Goal: Information Seeking & Learning: Learn about a topic

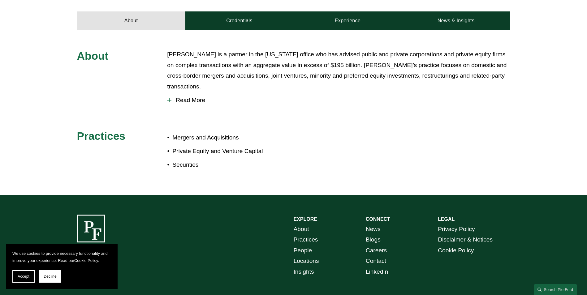
scroll to position [248, 0]
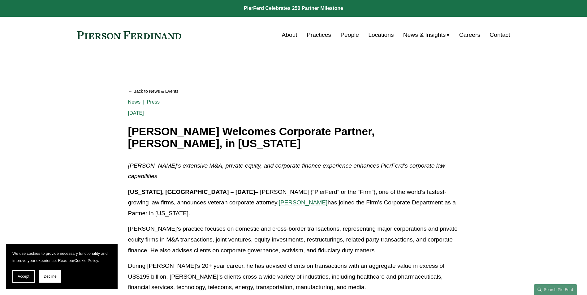
click at [285, 36] on link "About" at bounding box center [289, 35] width 15 height 12
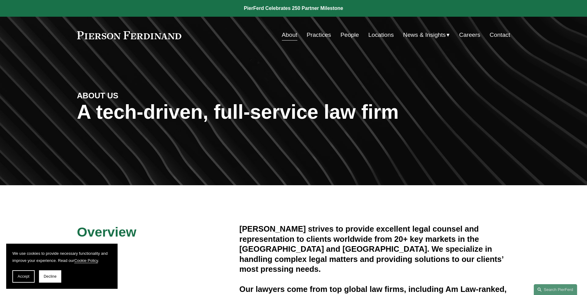
click at [323, 36] on link "Practices" at bounding box center [319, 35] width 24 height 12
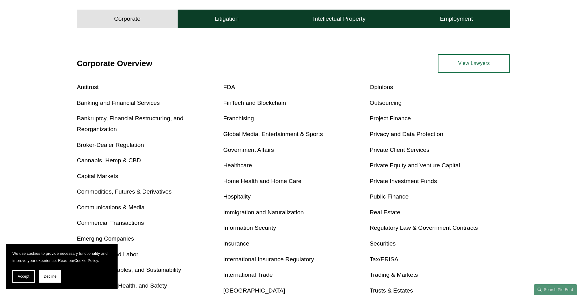
scroll to position [217, 0]
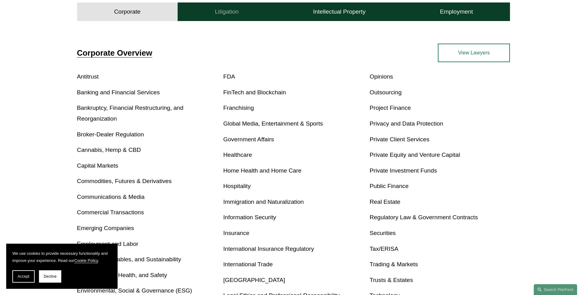
click at [236, 14] on h4 "Litigation" at bounding box center [227, 11] width 24 height 7
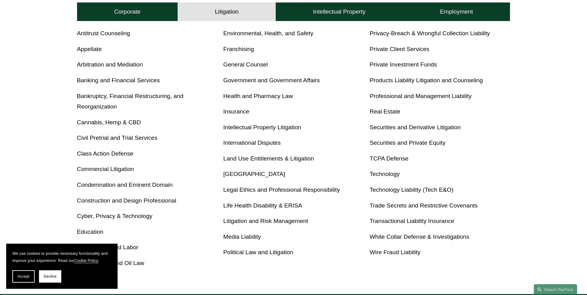
scroll to position [291, 0]
